Goal: Browse casually

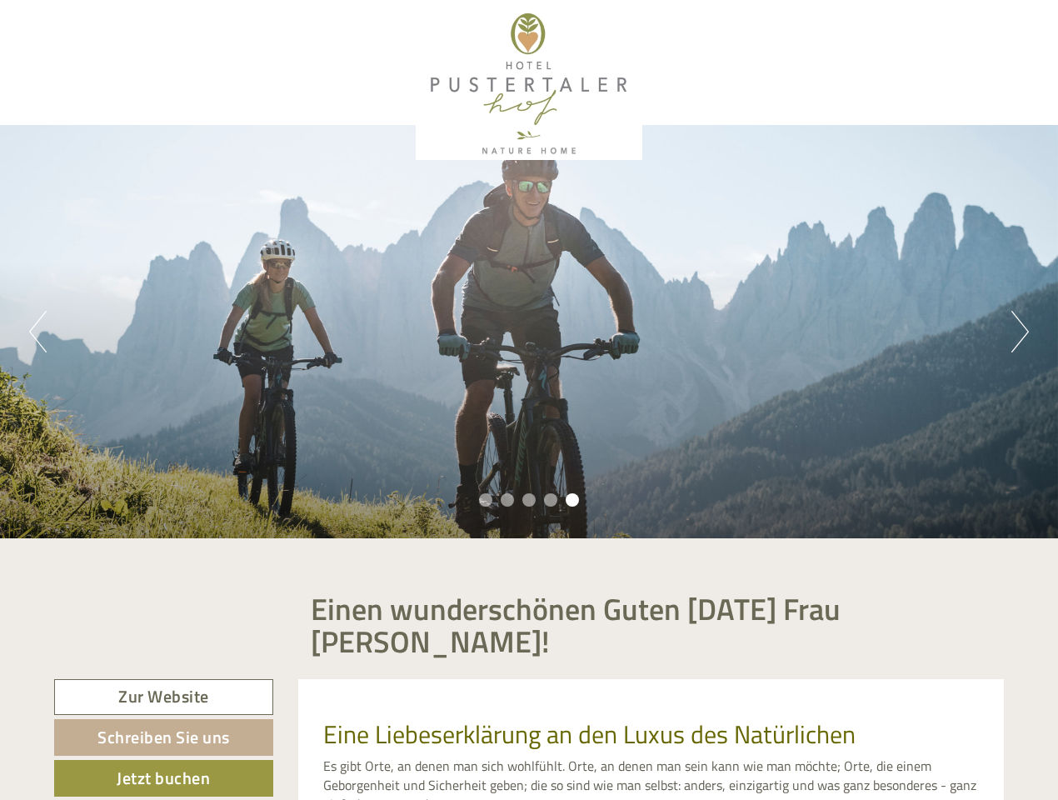
click at [529, 400] on div "Previous Next 1 2 3 4 5" at bounding box center [529, 331] width 1058 height 413
click at [37, 331] on button "Previous" at bounding box center [37, 332] width 17 height 42
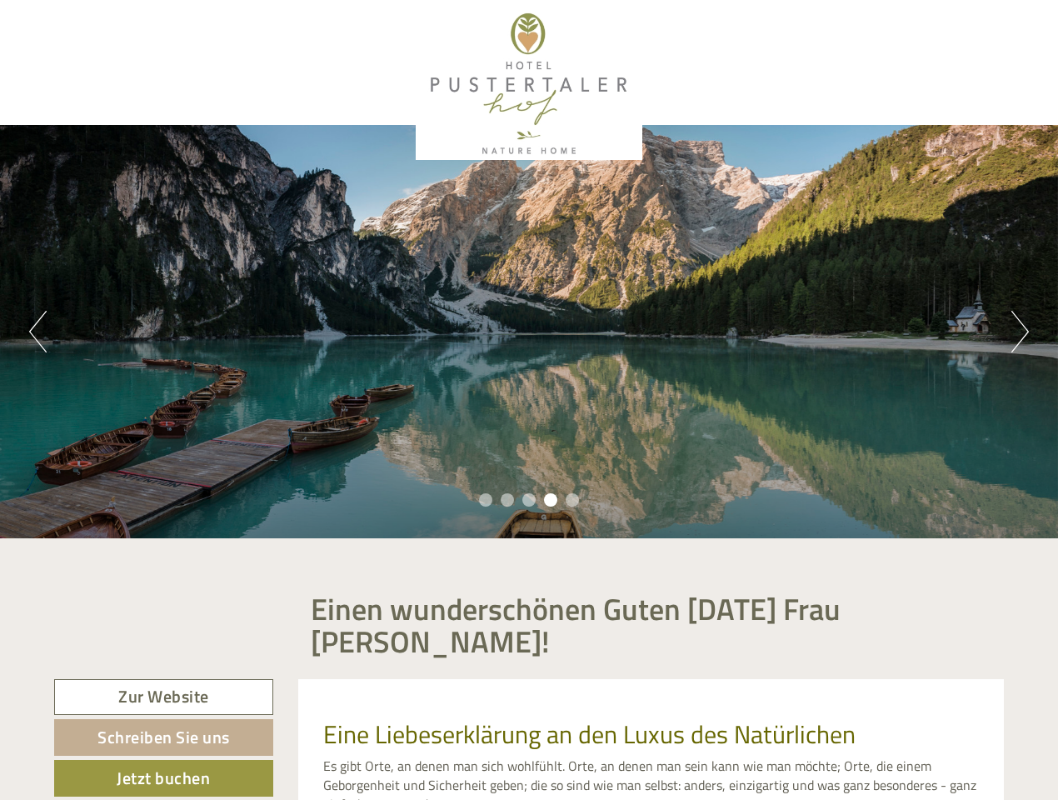
click at [529, 331] on div "Previous Next 1 2 3 4 5" at bounding box center [529, 331] width 1058 height 413
click at [1019, 331] on button "Next" at bounding box center [1019, 332] width 17 height 42
click at [486, 500] on li "1" at bounding box center [485, 499] width 13 height 13
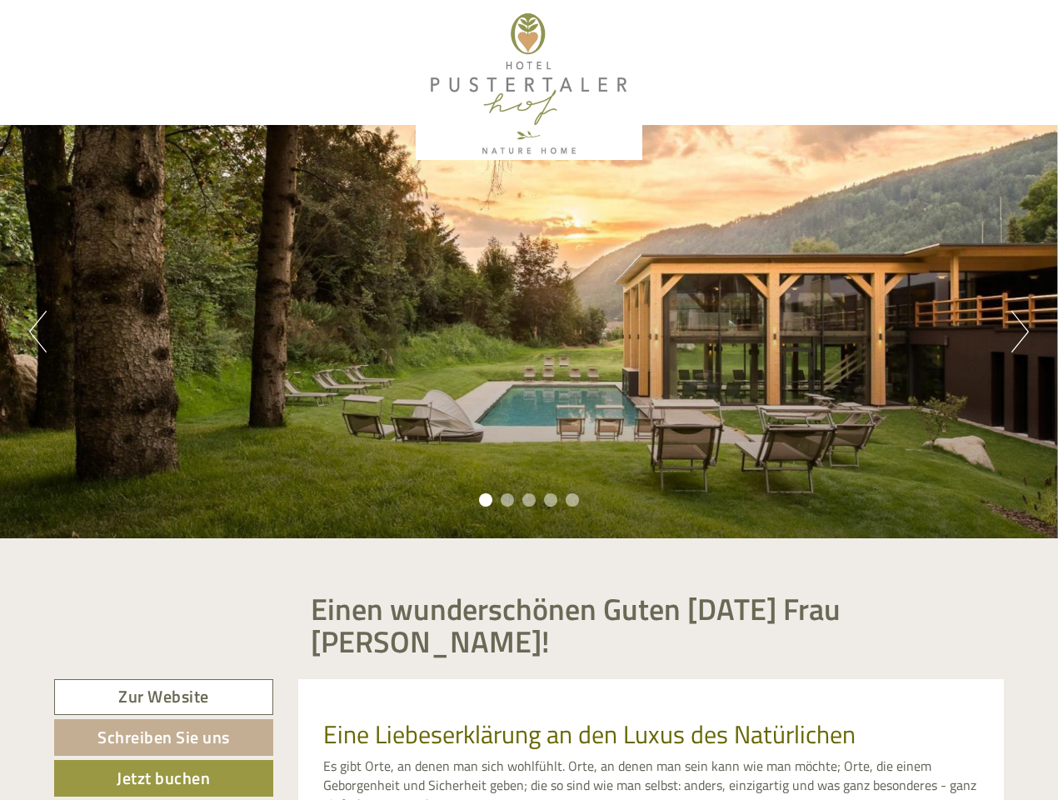
click at [507, 500] on li "2" at bounding box center [507, 499] width 13 height 13
click at [529, 500] on li "3" at bounding box center [528, 499] width 13 height 13
click at [551, 500] on li "4" at bounding box center [550, 499] width 13 height 13
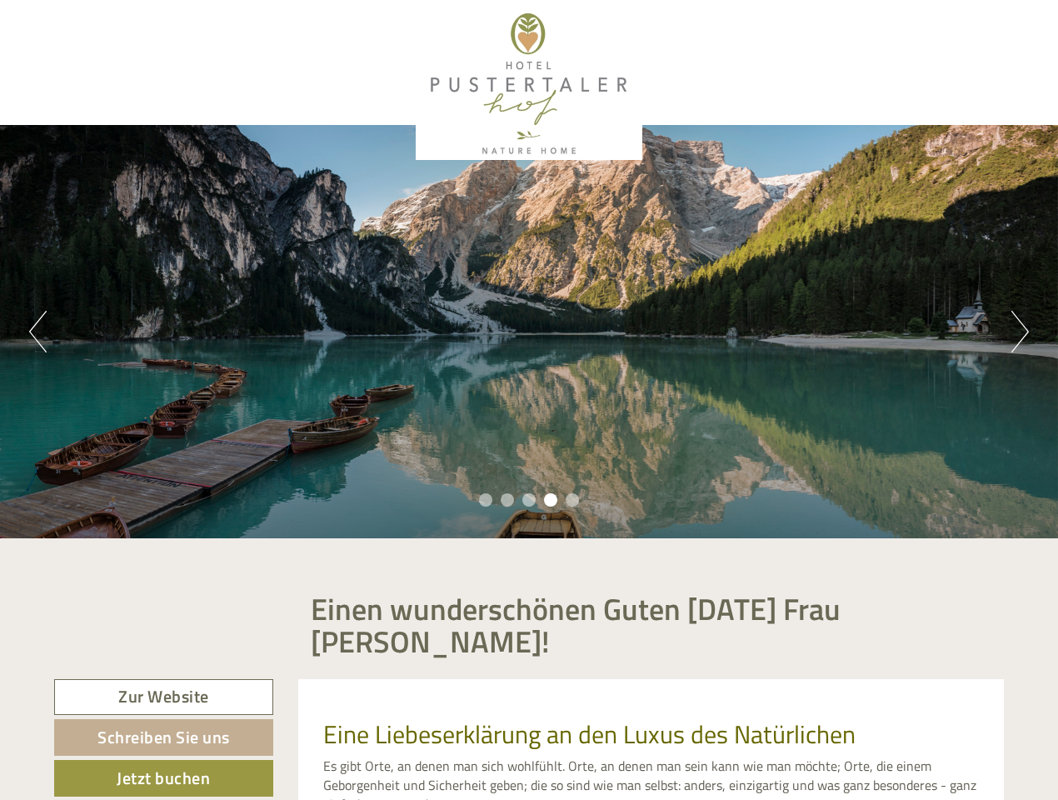
click at [572, 500] on li "5" at bounding box center [572, 499] width 13 height 13
